Goal: Information Seeking & Learning: Learn about a topic

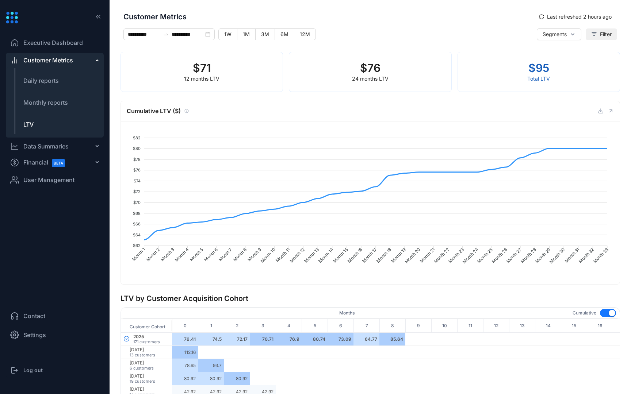
click at [600, 31] on span "Filter" at bounding box center [606, 34] width 12 height 8
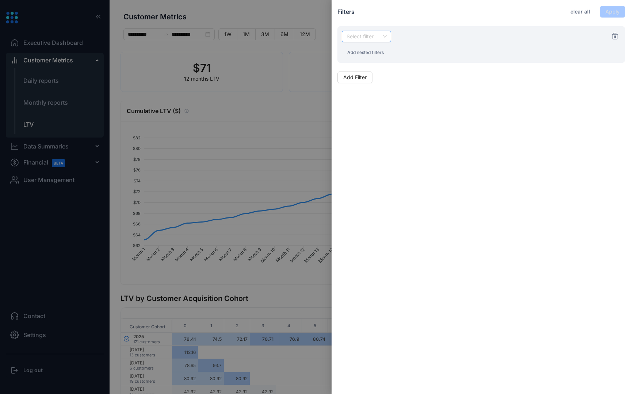
click at [380, 41] on input "search" at bounding box center [366, 36] width 41 height 11
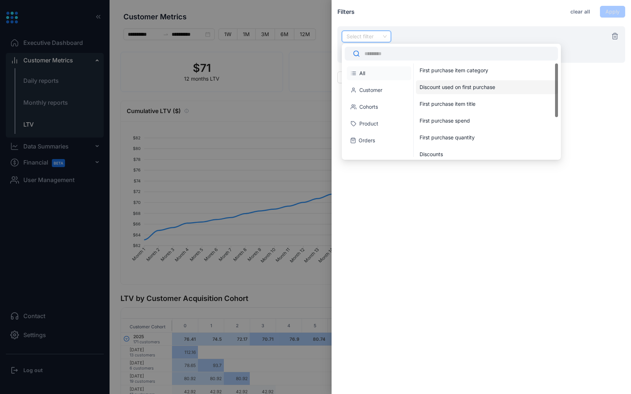
click at [453, 93] on div "Discount used on first purchase" at bounding box center [487, 87] width 142 height 14
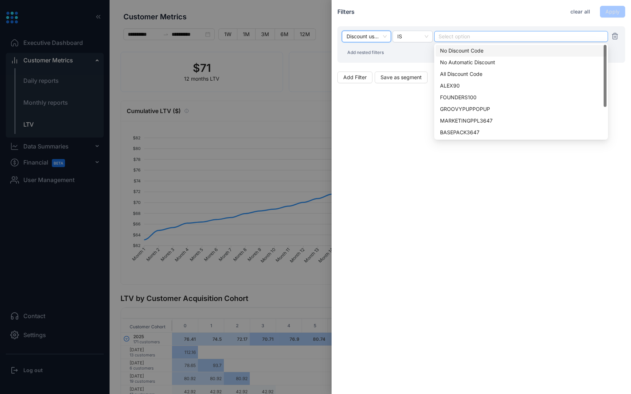
click at [451, 40] on div "Select option" at bounding box center [521, 36] width 174 height 11
click at [454, 85] on div "ALEX90" at bounding box center [521, 86] width 162 height 8
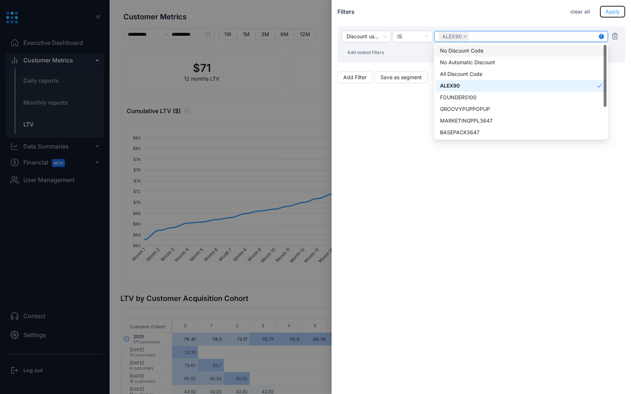
click at [609, 7] on button "Apply" at bounding box center [612, 12] width 25 height 12
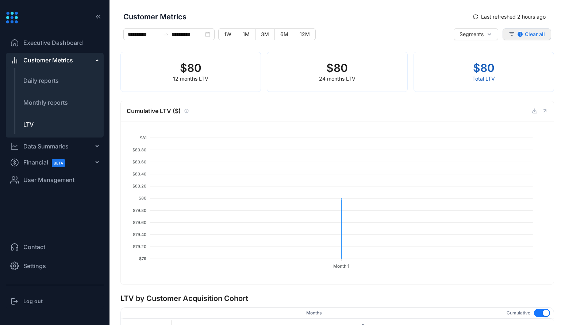
click at [538, 32] on span "Clear all" at bounding box center [535, 34] width 20 height 7
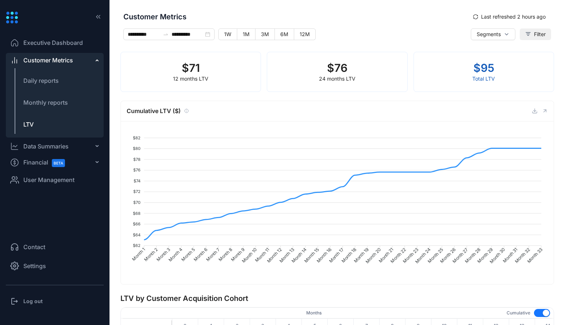
click at [526, 35] on icon "button" at bounding box center [528, 33] width 4 height 3
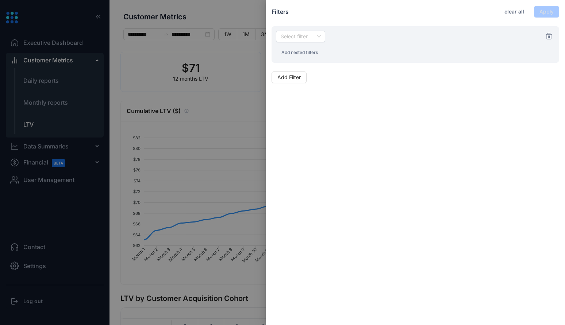
click at [190, 86] on div at bounding box center [282, 162] width 565 height 325
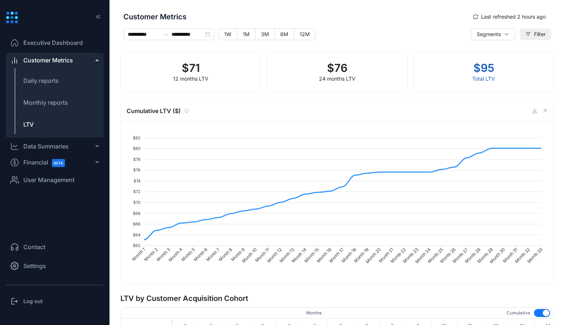
click at [525, 36] on icon "button" at bounding box center [528, 34] width 6 height 6
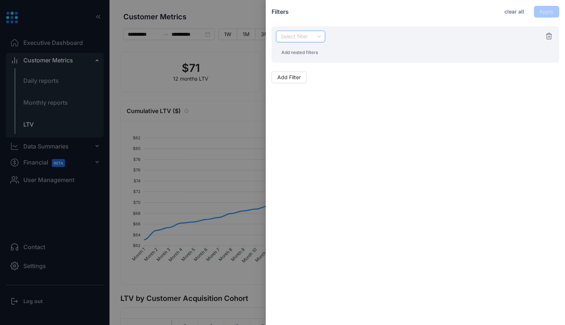
click at [323, 36] on div "Select filter" at bounding box center [300, 37] width 49 height 12
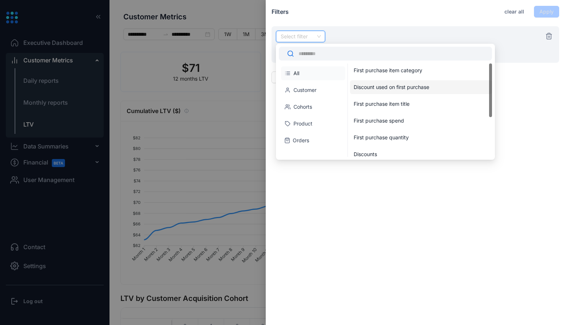
click at [372, 88] on div "Discount used on first purchase" at bounding box center [420, 87] width 132 height 7
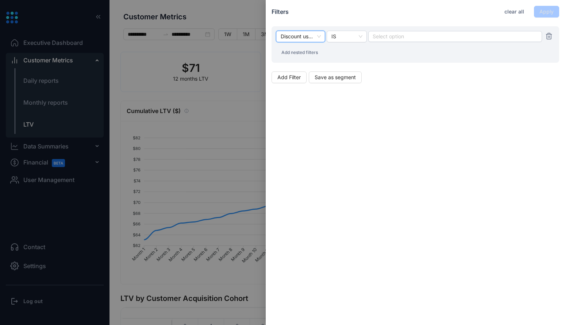
click at [390, 43] on div "Discount used on first purchase Discount used on first purchase IS Select optio…" at bounding box center [416, 44] width 288 height 36
click at [390, 38] on div at bounding box center [455, 36] width 164 height 5
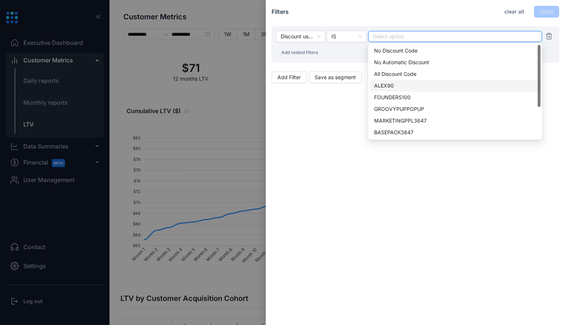
click at [391, 83] on div "ALEX90" at bounding box center [455, 86] width 162 height 8
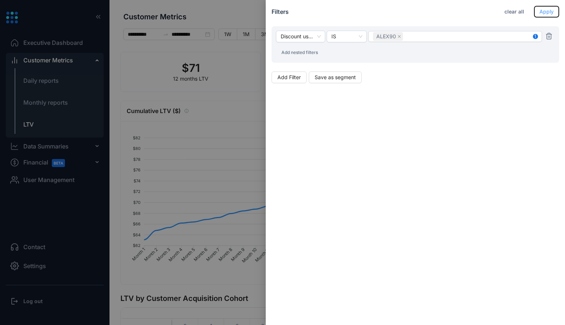
click at [536, 13] on button "Apply" at bounding box center [546, 12] width 25 height 12
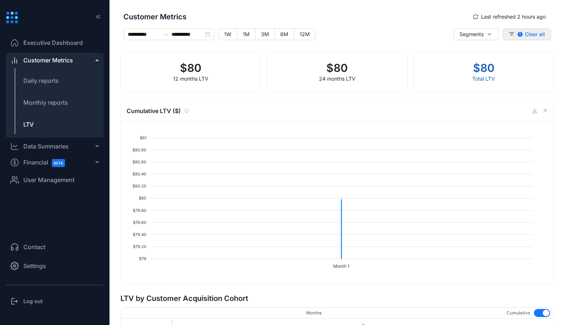
click at [532, 35] on span "Clear all" at bounding box center [535, 34] width 20 height 7
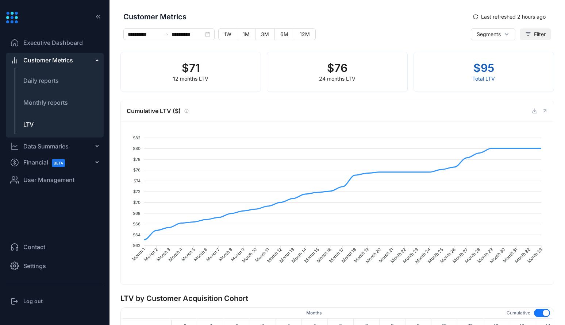
click at [529, 35] on button "Filter" at bounding box center [535, 34] width 31 height 12
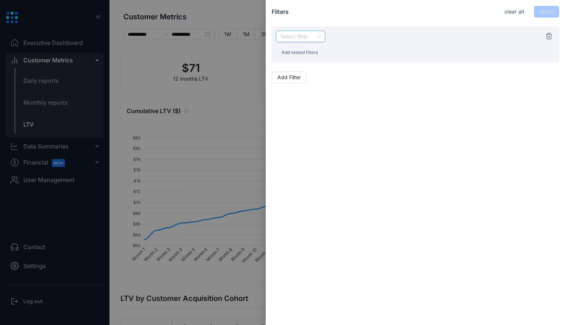
click at [303, 36] on input "search" at bounding box center [300, 36] width 41 height 11
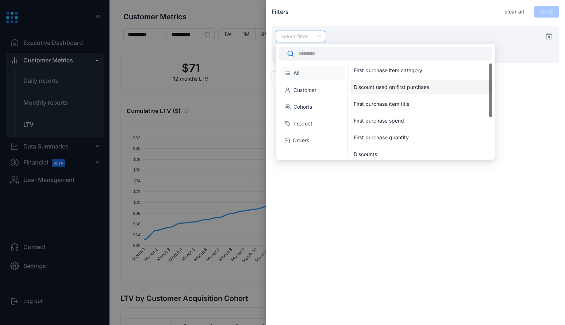
click at [379, 87] on div "Discount used on first purchase" at bounding box center [420, 87] width 132 height 7
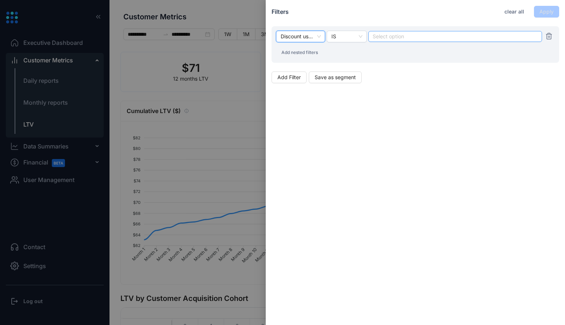
click at [383, 38] on div at bounding box center [455, 36] width 164 height 5
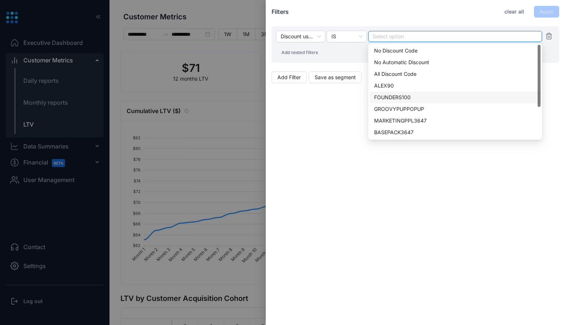
click at [390, 95] on div "FOUNDERS100" at bounding box center [455, 97] width 162 height 8
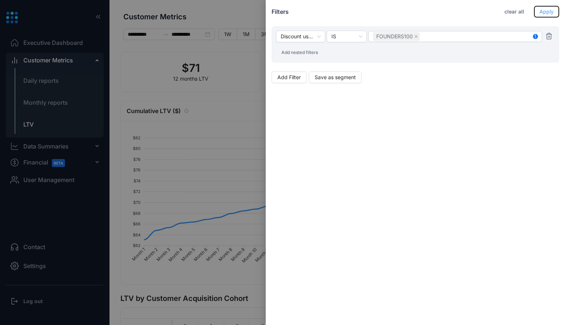
click at [542, 8] on span "Apply" at bounding box center [546, 12] width 14 height 8
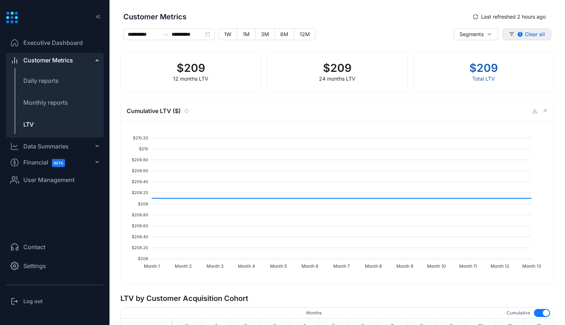
click at [509, 35] on icon "button" at bounding box center [512, 34] width 6 height 6
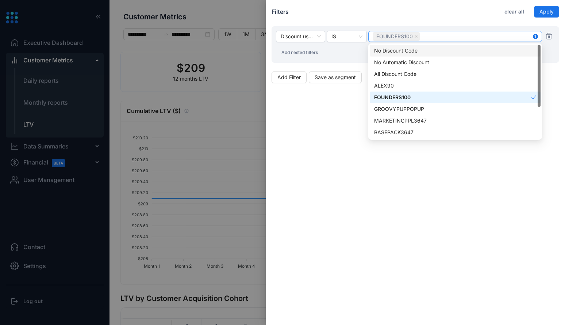
click at [447, 41] on div "FOUNDERS100" at bounding box center [455, 36] width 164 height 10
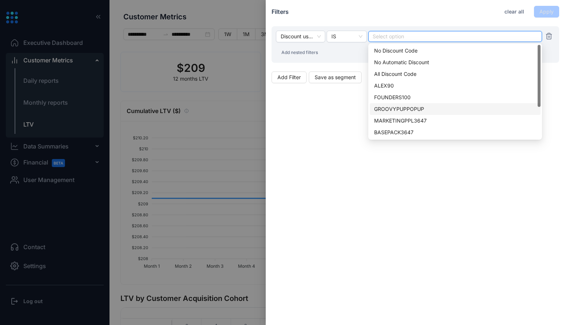
click at [420, 105] on div "GROOVYPUPPOPUP" at bounding box center [455, 109] width 162 height 8
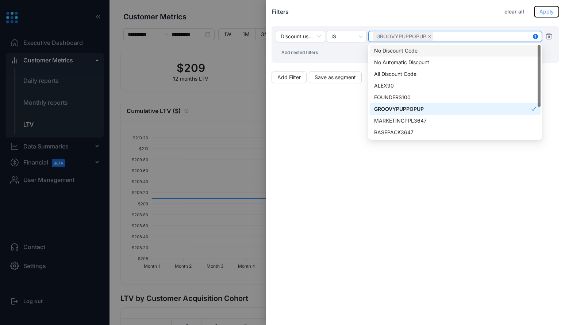
click at [547, 11] on span "Apply" at bounding box center [546, 12] width 14 height 8
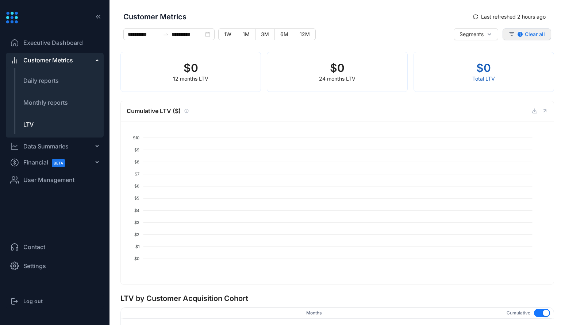
click at [512, 32] on button "1 Clear all" at bounding box center [527, 34] width 49 height 12
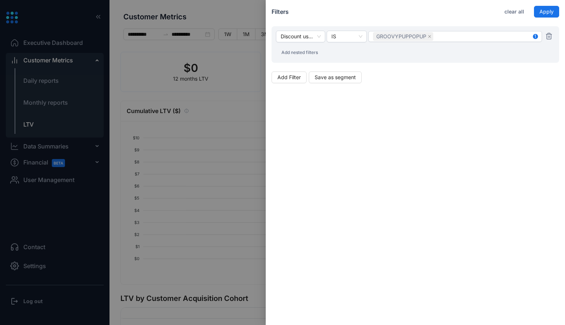
click at [206, 100] on div at bounding box center [282, 162] width 565 height 325
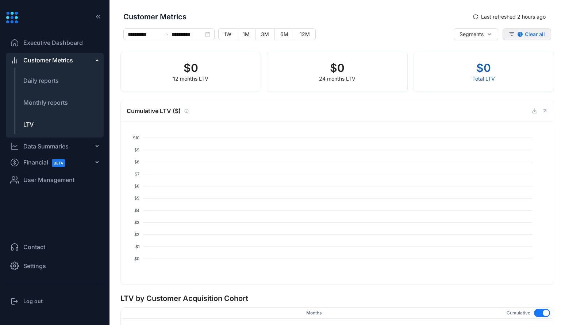
click at [509, 32] on icon "button" at bounding box center [512, 34] width 6 height 6
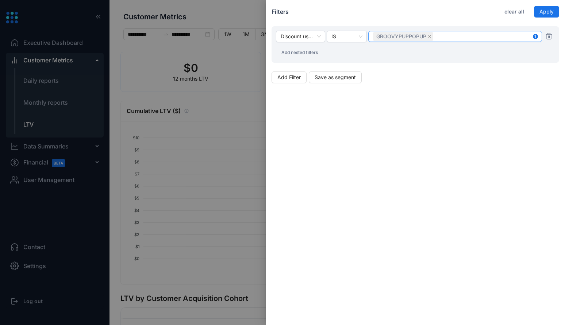
click at [432, 36] on span "GROOVYPUPPOPUP" at bounding box center [403, 36] width 60 height 9
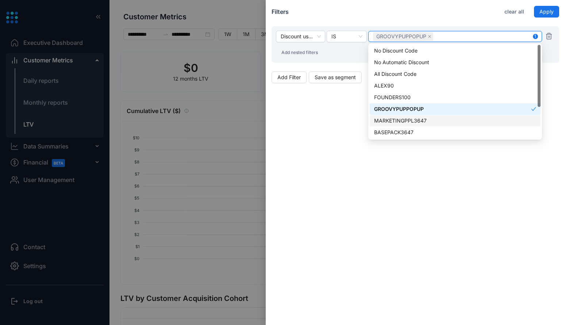
click at [406, 119] on div "MARKETINGPPL3647" at bounding box center [455, 121] width 162 height 8
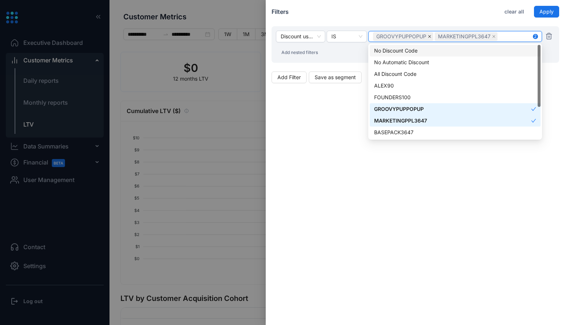
click at [428, 39] on span at bounding box center [430, 36] width 4 height 8
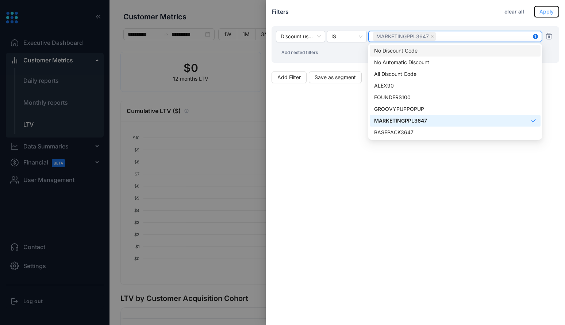
click at [545, 16] on button "Apply" at bounding box center [546, 12] width 25 height 12
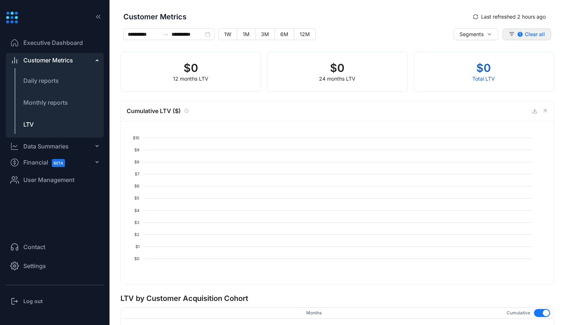
click at [538, 34] on span "Clear all" at bounding box center [535, 34] width 20 height 7
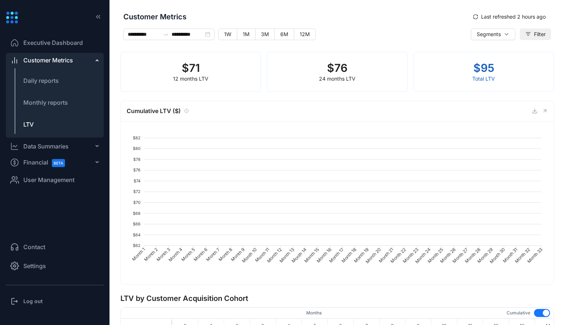
click at [526, 34] on icon "button" at bounding box center [528, 33] width 4 height 3
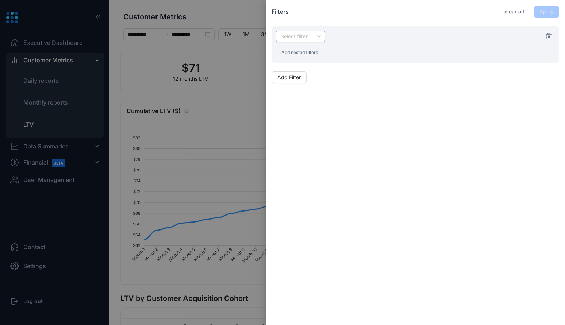
click at [321, 36] on div "Select filter" at bounding box center [300, 37] width 49 height 12
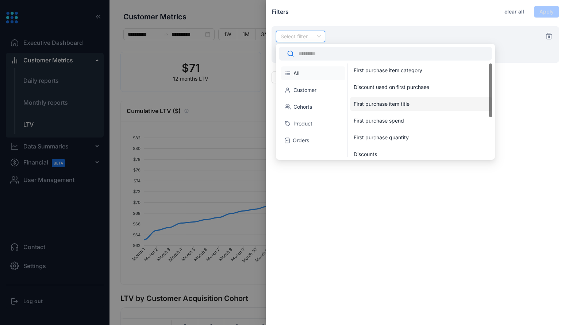
click at [373, 105] on div "First purchase item title" at bounding box center [420, 103] width 132 height 7
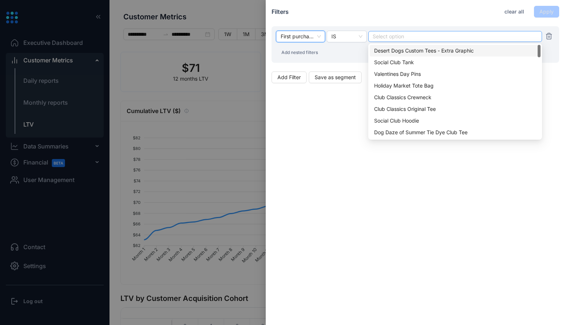
click at [382, 39] on div "Select option" at bounding box center [455, 36] width 174 height 11
click at [388, 63] on div "Social Club Tank" at bounding box center [455, 62] width 162 height 8
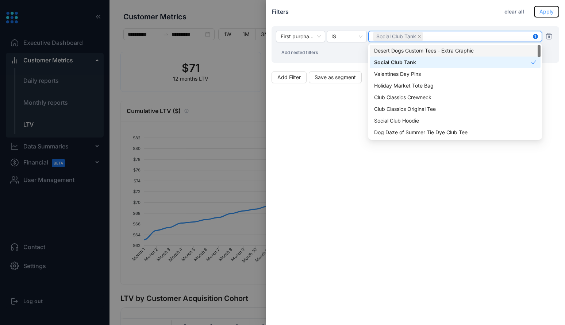
click at [546, 14] on span "Apply" at bounding box center [546, 12] width 14 height 8
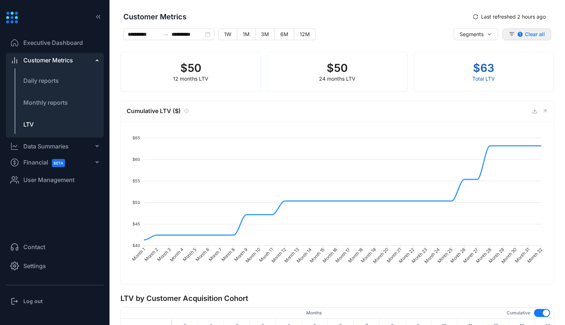
click at [511, 32] on icon "button" at bounding box center [512, 34] width 6 height 6
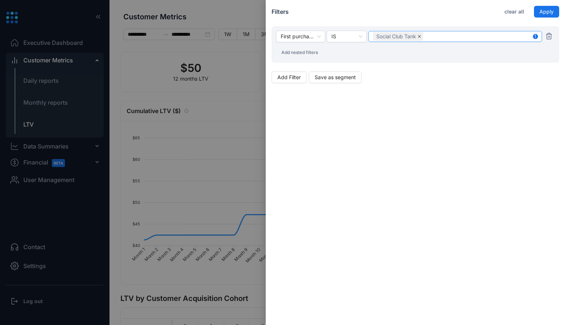
click at [419, 36] on icon "close" at bounding box center [419, 37] width 4 height 4
click at [413, 36] on div at bounding box center [455, 36] width 164 height 5
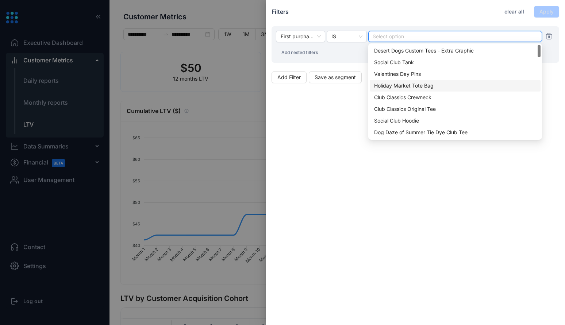
click at [407, 88] on div "Holiday Market Tote Bag" at bounding box center [455, 86] width 162 height 8
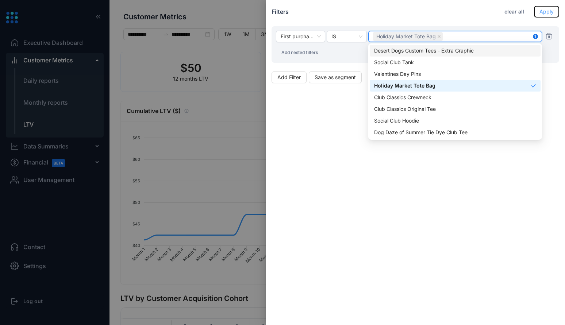
click at [551, 8] on span "Apply" at bounding box center [546, 12] width 14 height 8
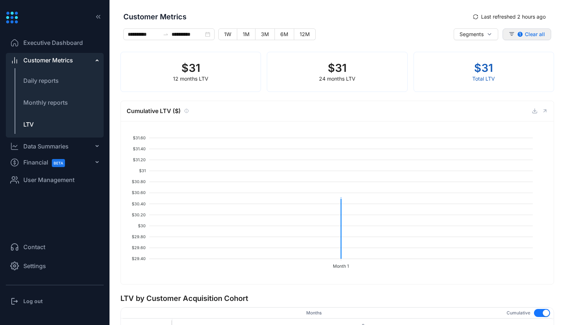
click at [534, 36] on span "Clear all" at bounding box center [535, 34] width 20 height 7
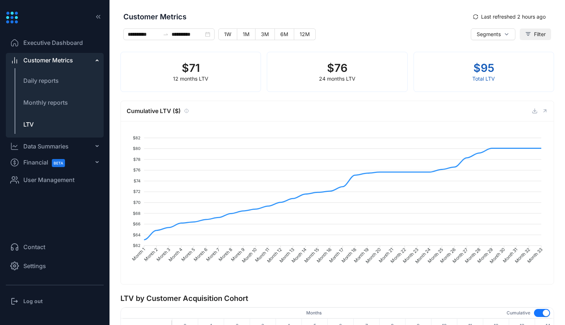
click at [530, 33] on button "Filter" at bounding box center [535, 34] width 31 height 12
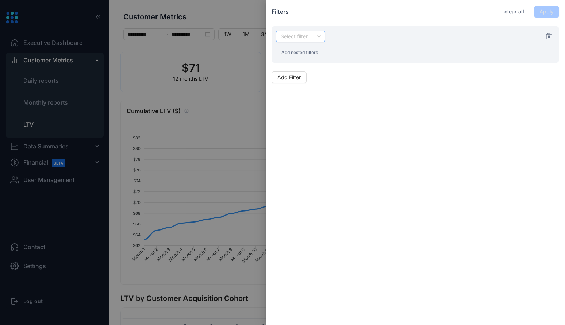
click at [312, 41] on input "search" at bounding box center [300, 36] width 41 height 11
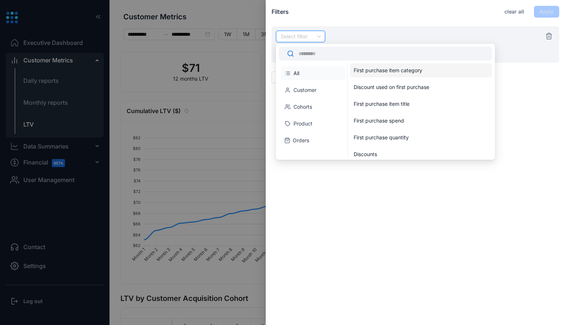
click at [405, 72] on div "First purchase item category" at bounding box center [420, 70] width 132 height 7
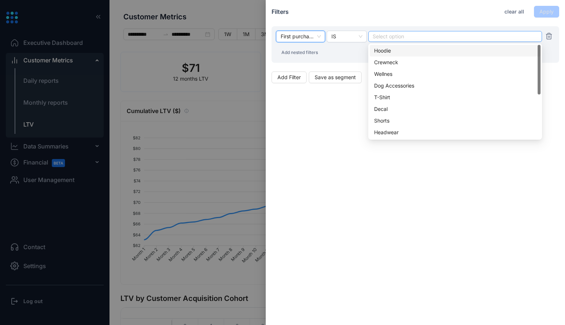
click at [399, 31] on div "Select option" at bounding box center [455, 36] width 174 height 11
click at [397, 53] on div "Hoodie" at bounding box center [455, 51] width 162 height 8
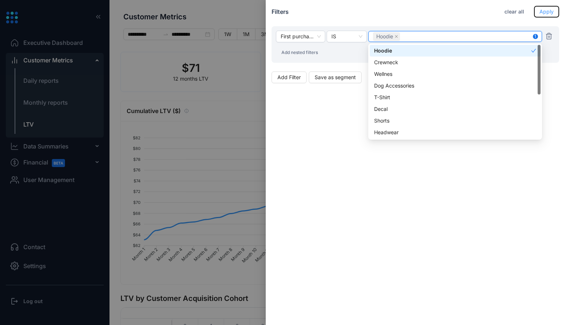
click at [547, 11] on span "Apply" at bounding box center [546, 12] width 14 height 8
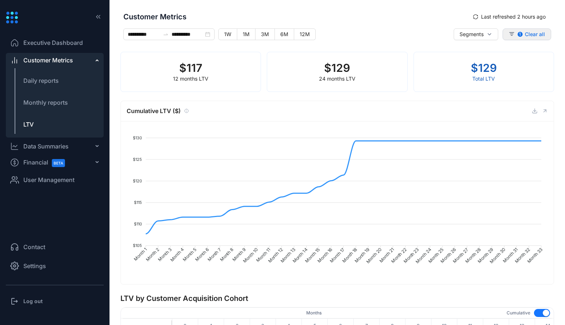
click at [509, 32] on icon "button" at bounding box center [512, 34] width 6 height 6
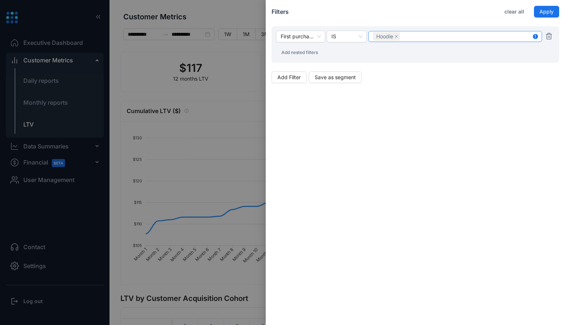
click at [406, 35] on div "Hoodie" at bounding box center [455, 36] width 164 height 10
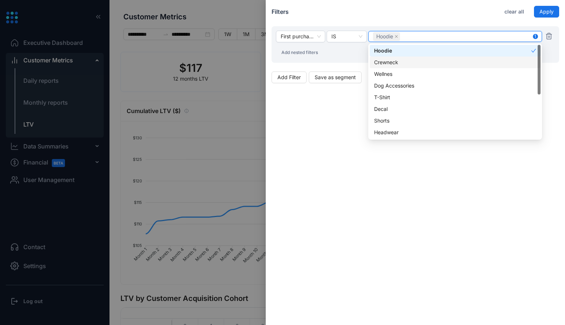
click at [394, 60] on div "Crewneck" at bounding box center [455, 62] width 162 height 8
click at [397, 38] on span at bounding box center [396, 36] width 4 height 8
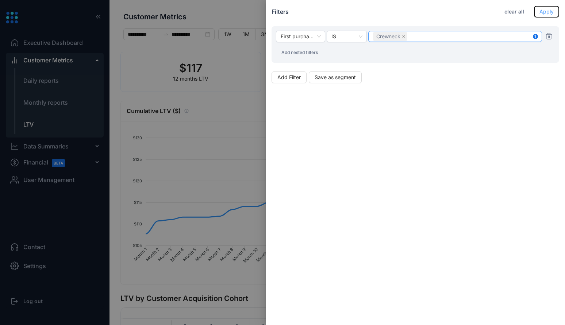
click at [545, 15] on span "Apply" at bounding box center [546, 12] width 14 height 8
